Goal: Task Accomplishment & Management: Manage account settings

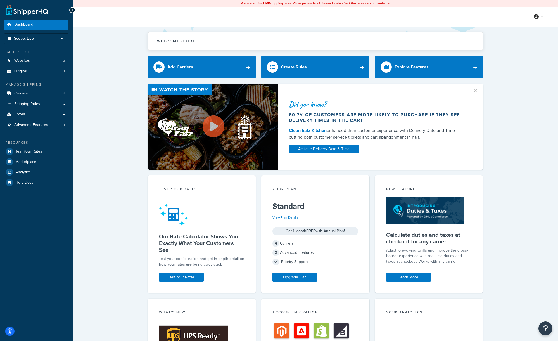
click at [10, 330] on icon "Open accessiBe: accessibility options, statement and help" at bounding box center [10, 331] width 4 height 6
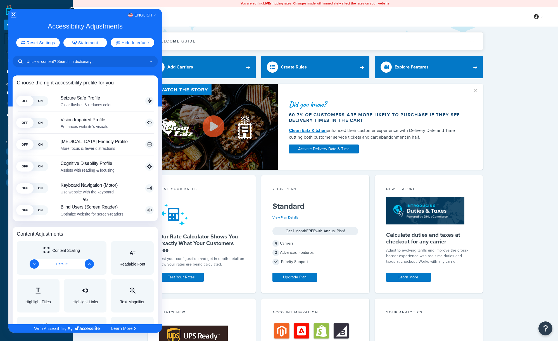
click at [12, 15] on icon "Close Accessibility Interface" at bounding box center [14, 15] width 4 height 4
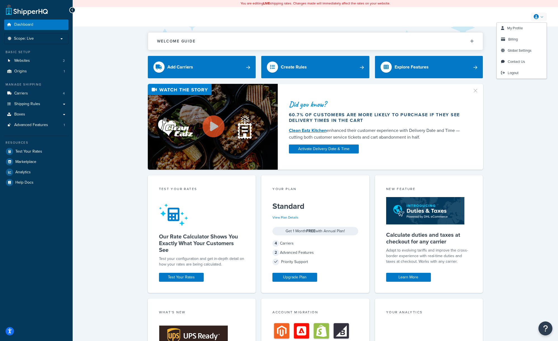
click at [537, 16] on icon at bounding box center [535, 16] width 5 height 5
click at [515, 39] on span "Billing" at bounding box center [512, 39] width 9 height 5
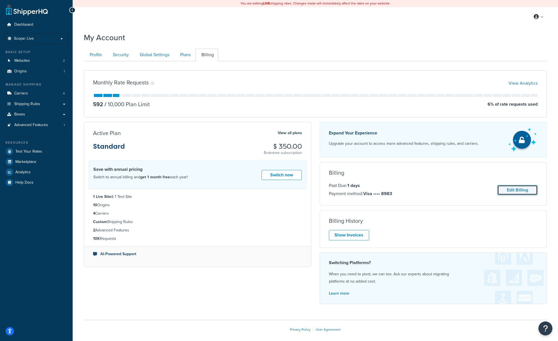
click at [522, 190] on link "Edit Billing" at bounding box center [517, 190] width 40 height 10
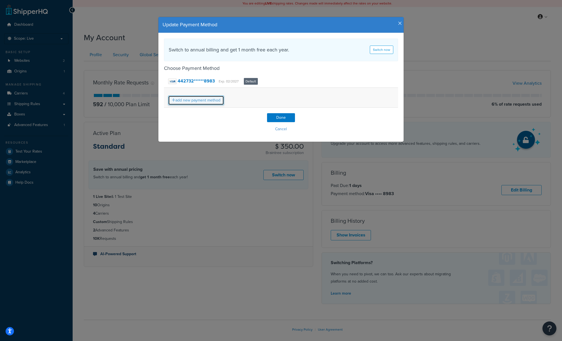
click at [196, 102] on link "add new payment method" at bounding box center [196, 99] width 56 height 9
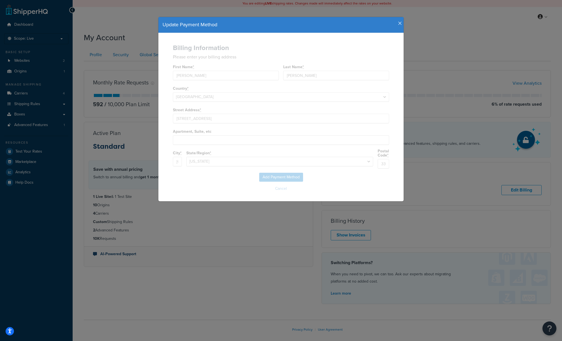
select select
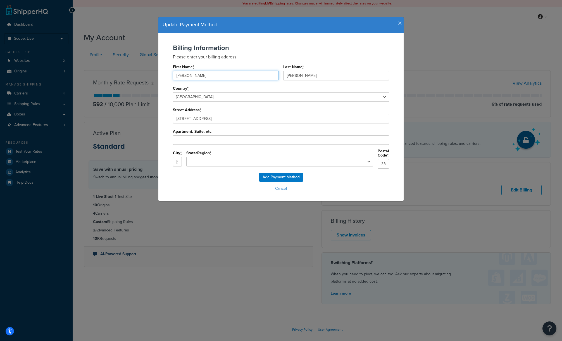
drag, startPoint x: 188, startPoint y: 78, endPoint x: 159, endPoint y: 78, distance: 29.0
click at [161, 77] on div "Billing Information Please enter your billing address First Name * Bryan Last N…" at bounding box center [280, 117] width 245 height 168
type input "Tiffany"
type input "Baldwin"
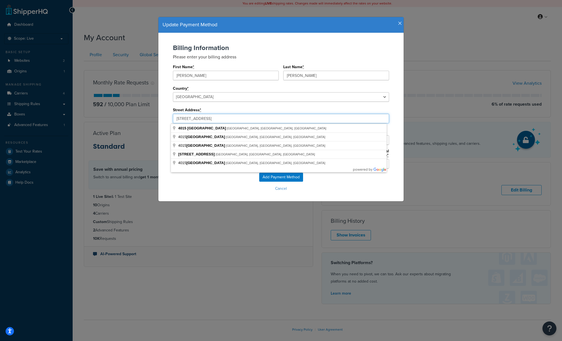
drag, startPoint x: 207, startPoint y: 120, endPoint x: 159, endPoint y: 118, distance: 47.5
click at [159, 118] on div "Billing Information Please enter your billing address First Name * Tiffany Last…" at bounding box center [280, 117] width 245 height 168
paste input "758 Possum Valley Road"
type input "758 Possum Valley Road"
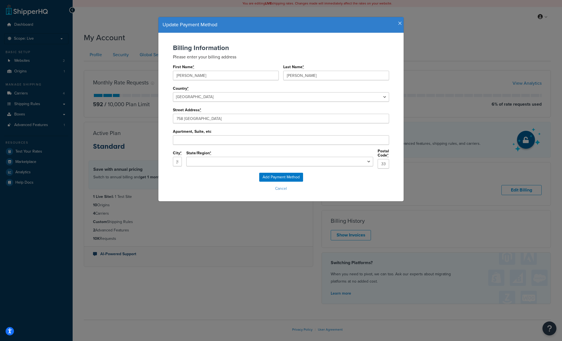
click at [166, 115] on div "Billing Information Please enter your billing address First Name * Tiffany Last…" at bounding box center [281, 108] width 234 height 128
drag, startPoint x: 211, startPoint y: 161, endPoint x: 148, endPoint y: 159, distance: 63.2
click at [148, 159] on div "Update Payment Method Billing Information Please enter your billing address Fir…" at bounding box center [281, 170] width 562 height 341
paste input "Maynardville"
type input "Maynardville"
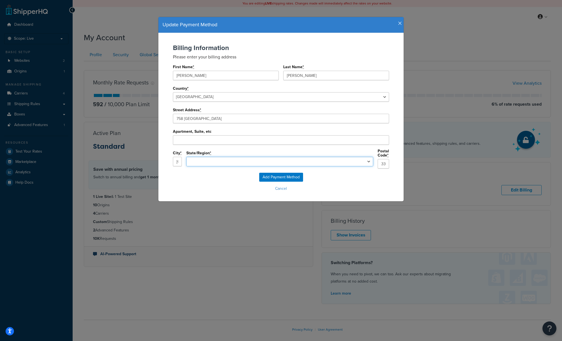
click at [276, 164] on select "Alabama Alaska Arizona Arkansas California Colorado Connecticut Delaware Florid…" at bounding box center [279, 161] width 187 height 9
select select "TN"
click at [230, 157] on select "Alabama Alaska Arizona Arkansas California Colorado Connecticut Delaware Florid…" at bounding box center [279, 161] width 187 height 9
drag, startPoint x: 360, startPoint y: 164, endPoint x: 322, endPoint y: 160, distance: 38.5
click at [326, 160] on div "City * Maynardville State/Region * Alabama Alaska Arizona Arkansas California C…" at bounding box center [281, 161] width 216 height 24
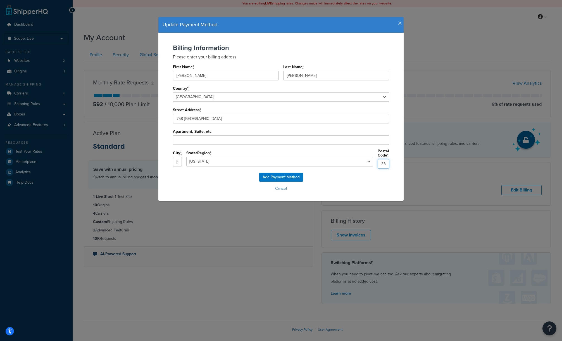
paste input "7807"
type input "37807"
click at [284, 174] on input "Add Payment Method" at bounding box center [281, 177] width 44 height 9
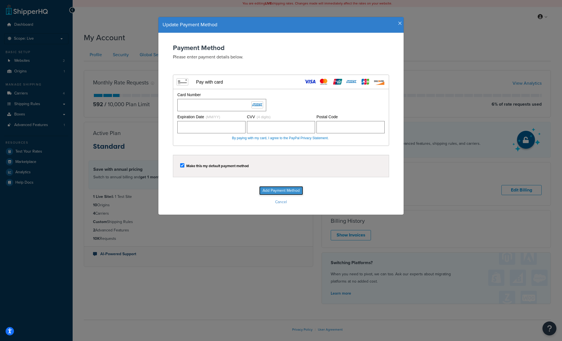
click at [280, 190] on input "Add Payment Method" at bounding box center [281, 190] width 44 height 9
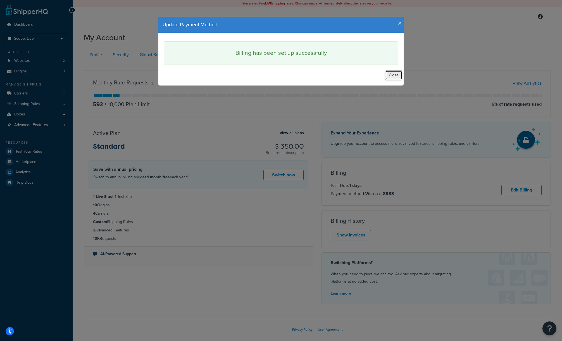
click at [390, 74] on button "Close" at bounding box center [393, 74] width 17 height 9
